Goal: Navigation & Orientation: Find specific page/section

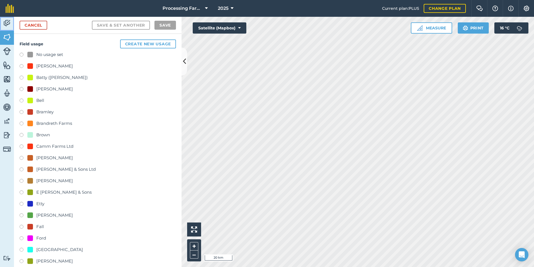
click at [8, 27] on img at bounding box center [7, 23] width 8 height 8
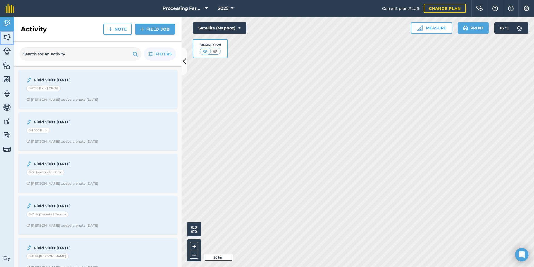
click at [9, 34] on img at bounding box center [7, 37] width 8 height 8
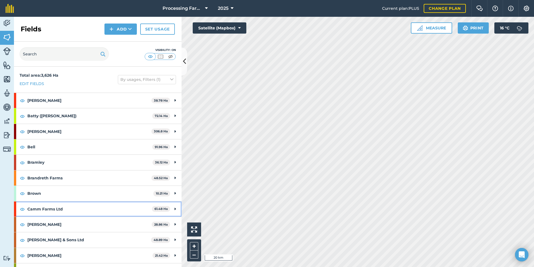
click at [129, 208] on strong "Camm Farms Ltd" at bounding box center [89, 208] width 125 height 15
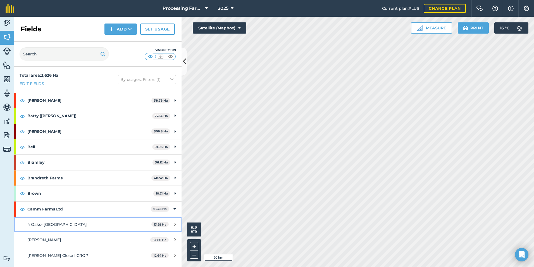
click at [111, 227] on div "4 Oaks- [GEOGRAPHIC_DATA]" at bounding box center [79, 224] width 105 height 6
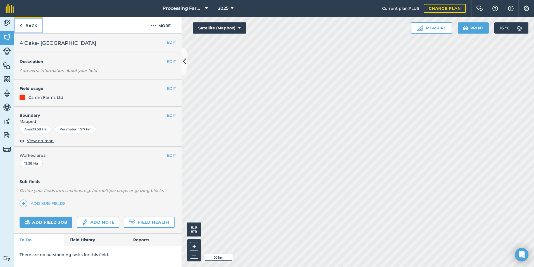
click at [36, 25] on link "Back" at bounding box center [28, 25] width 29 height 16
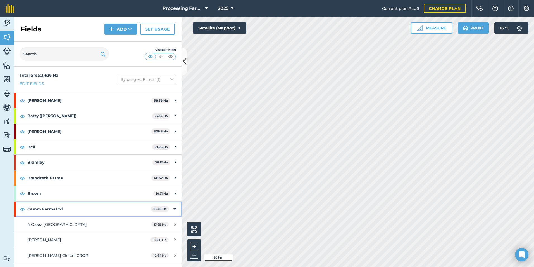
click at [107, 205] on strong "Camm Farms Ltd" at bounding box center [89, 208] width 124 height 15
